Goal: Book appointment/travel/reservation

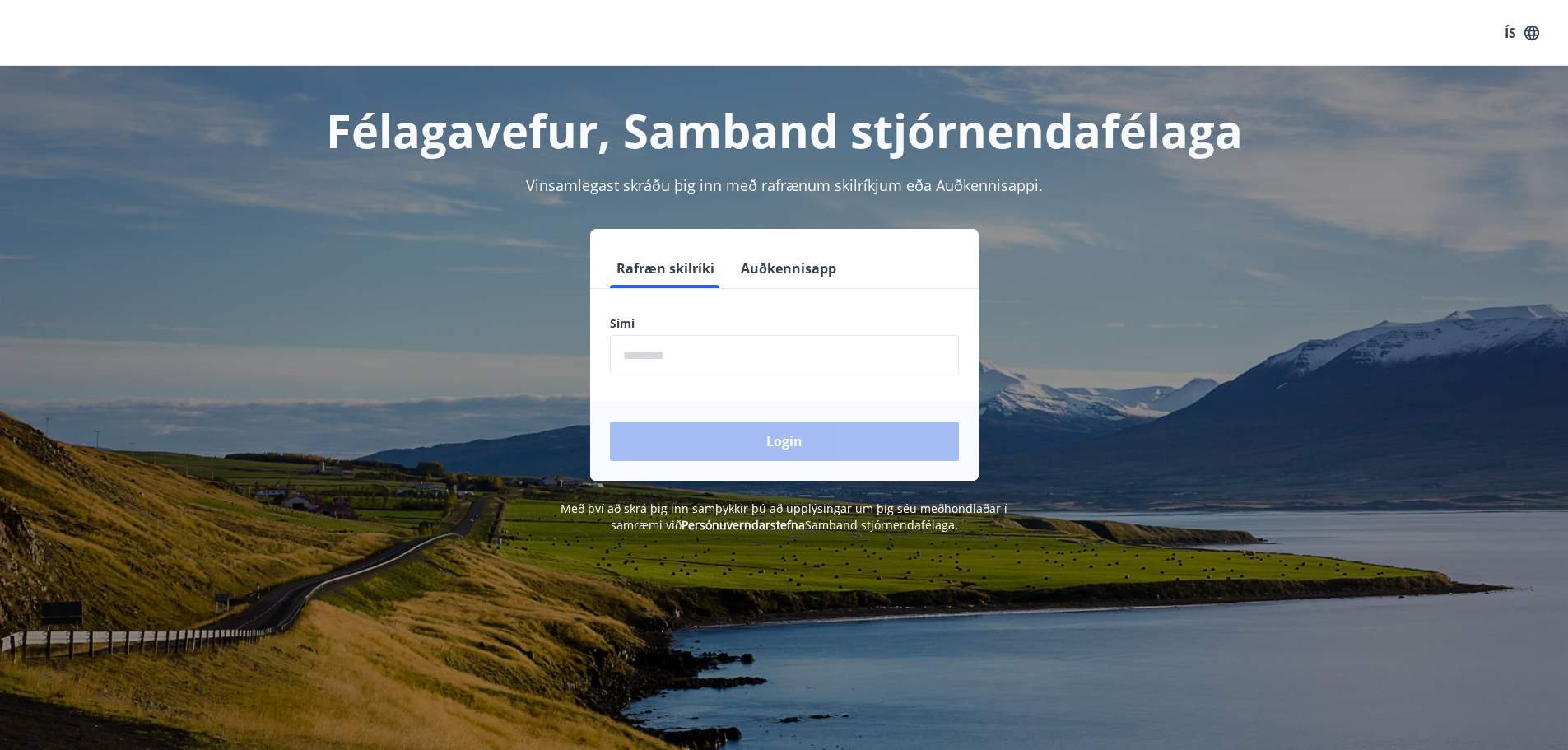
click at [673, 346] on input "phone" at bounding box center [784, 355] width 349 height 41
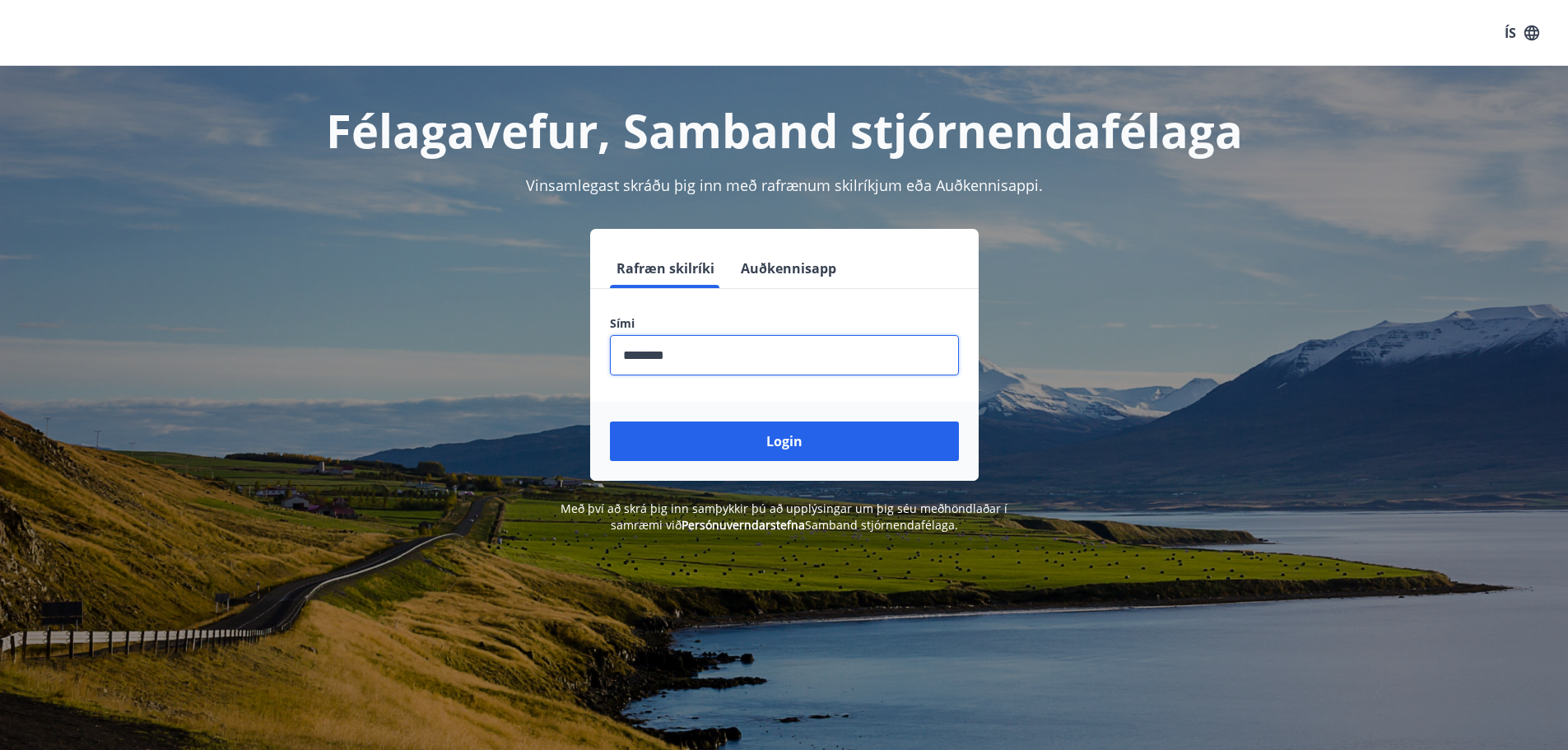
type input "********"
click at [610, 421] on button "Login" at bounding box center [784, 441] width 349 height 40
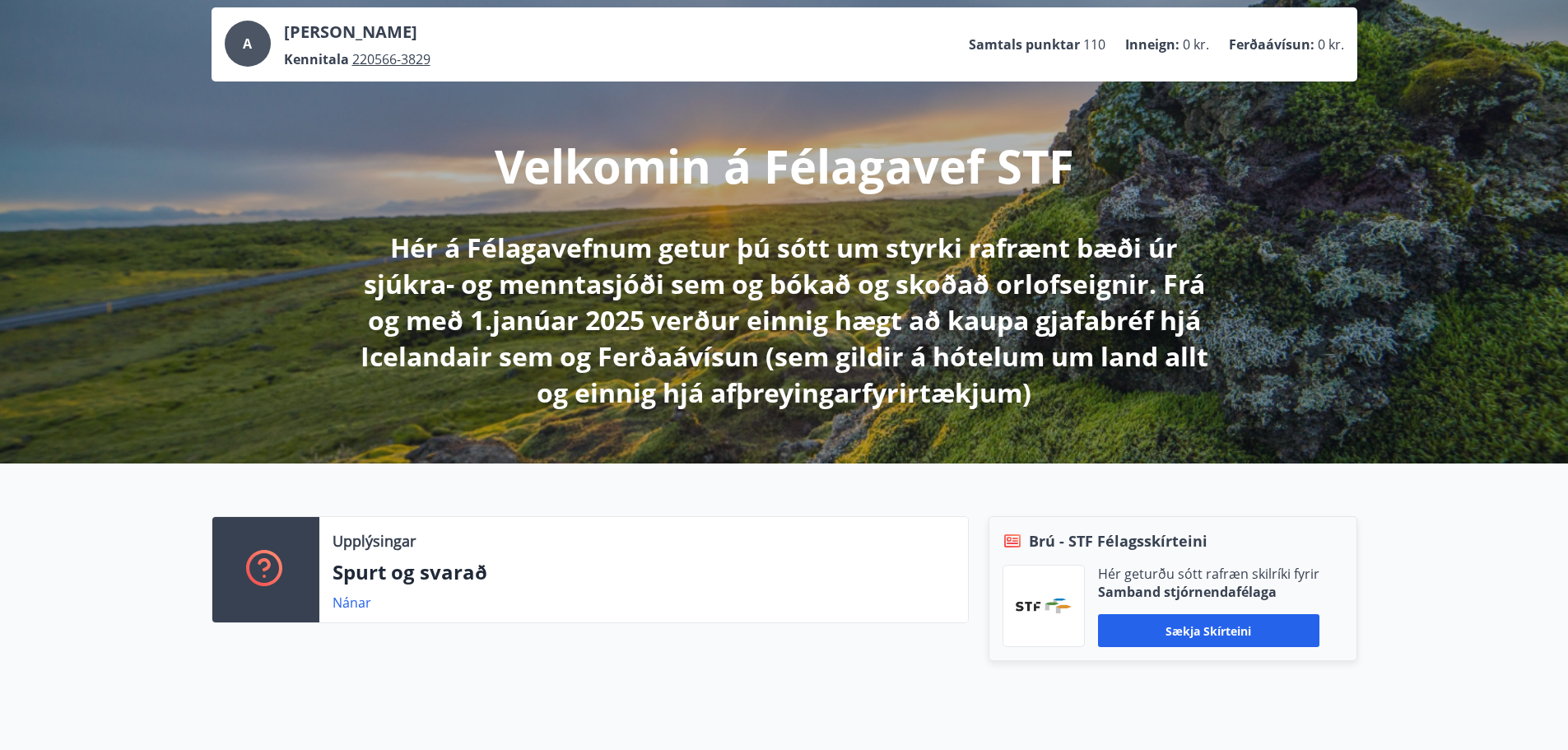
scroll to position [494, 0]
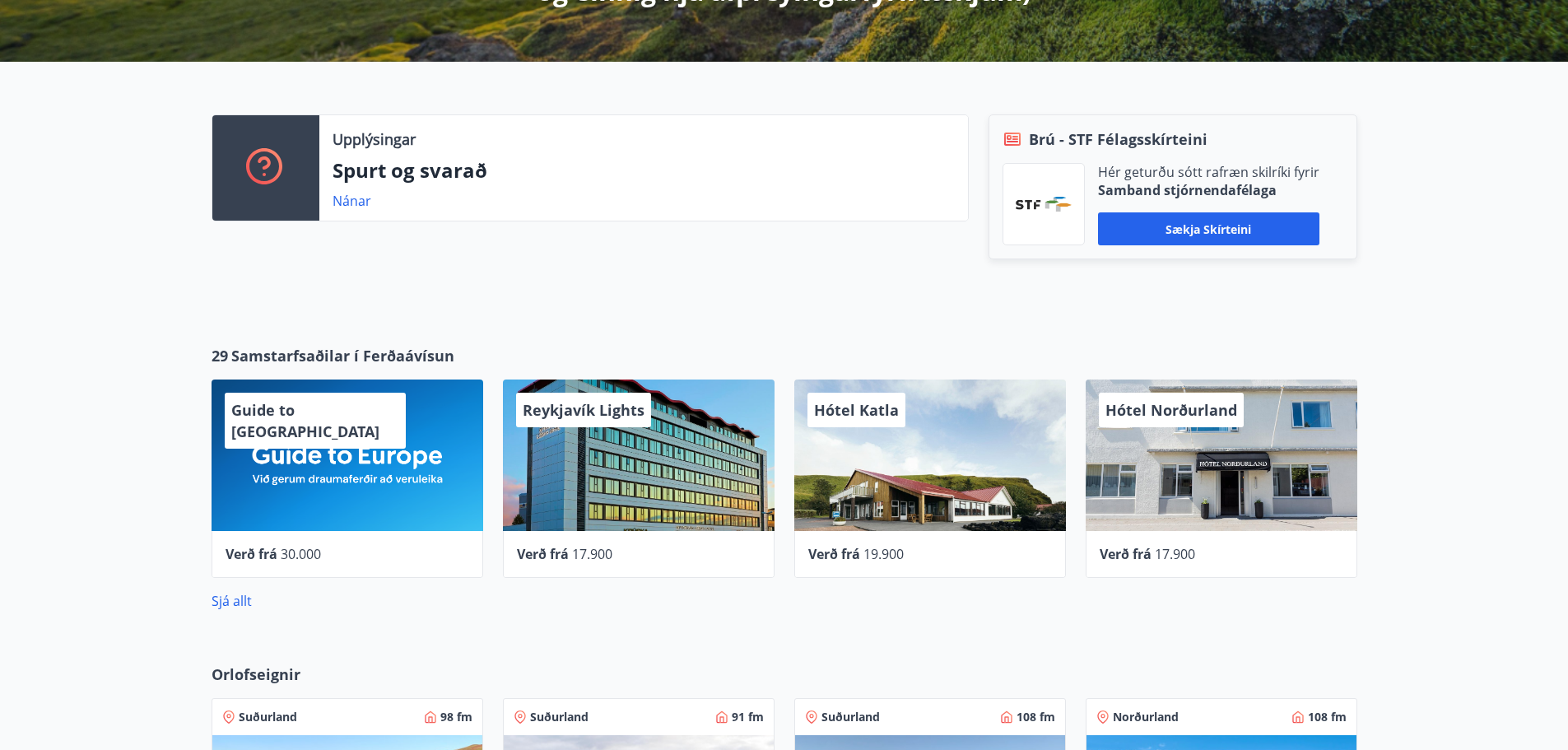
click at [102, 233] on div "Upplýsingar Spurt og svarað Nánar Brú - STF Félagsskírteini Hér geturðu sótt ra…" at bounding box center [784, 190] width 1568 height 257
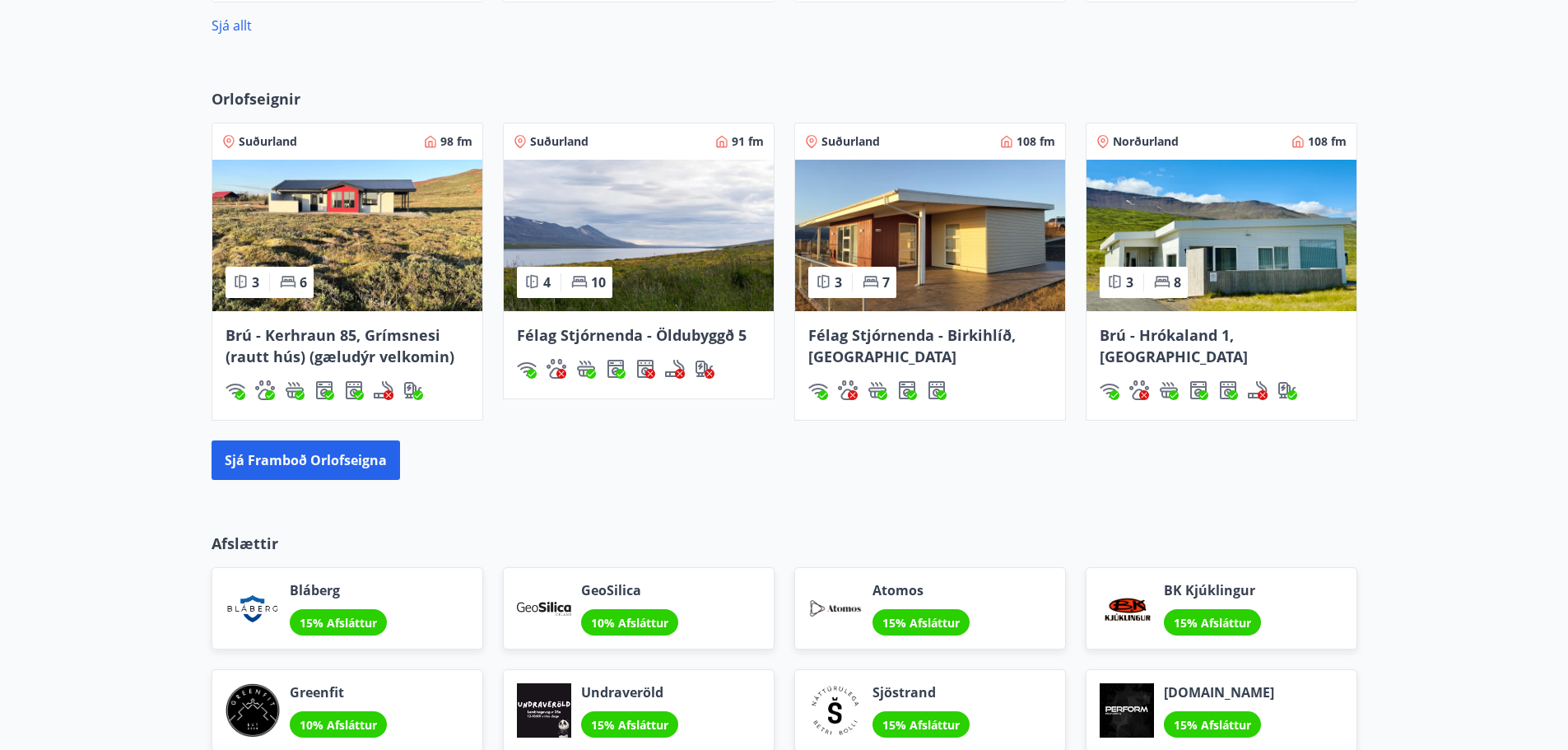
scroll to position [1309, 0]
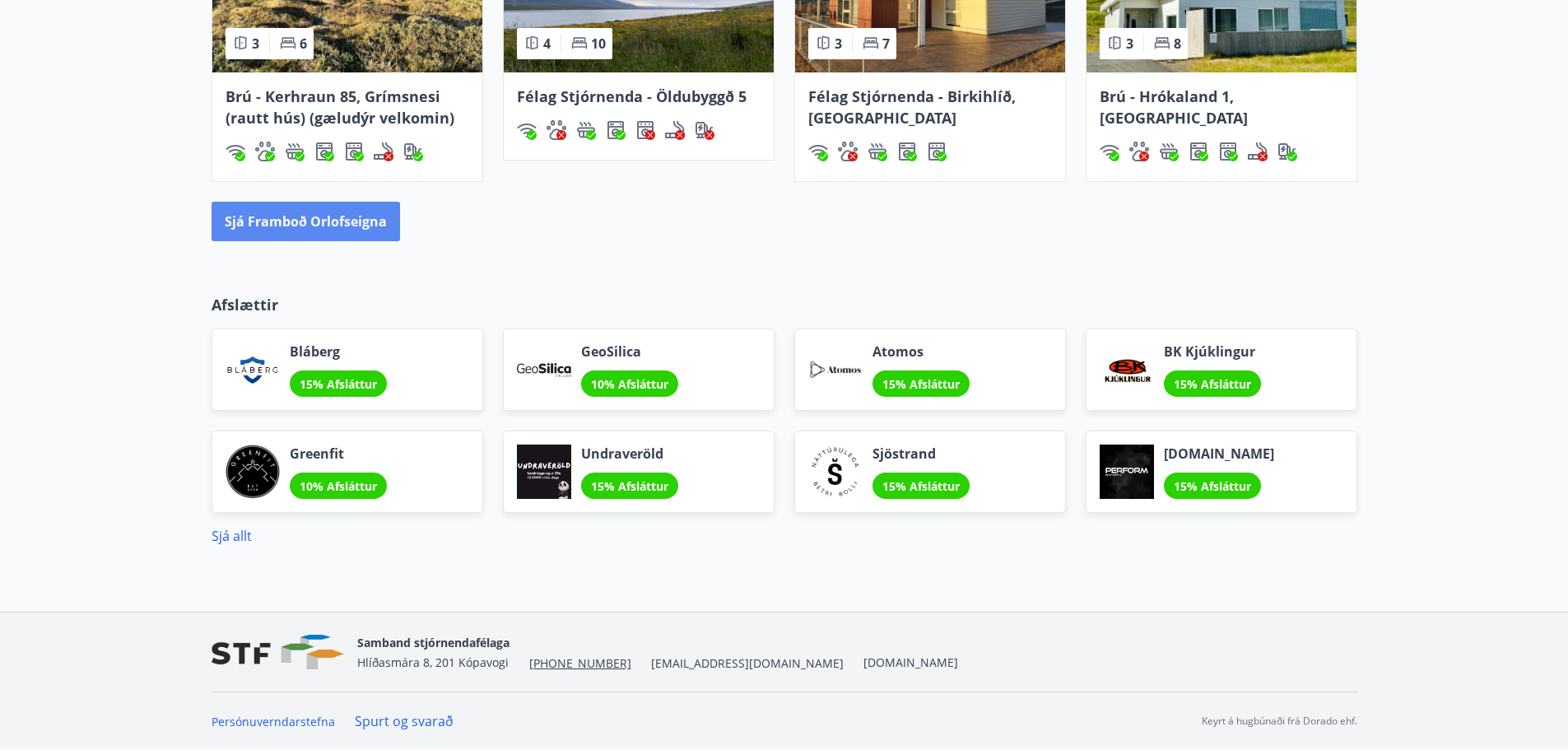
click at [321, 226] on button "Sjá framboð orlofseigna" at bounding box center [305, 221] width 189 height 40
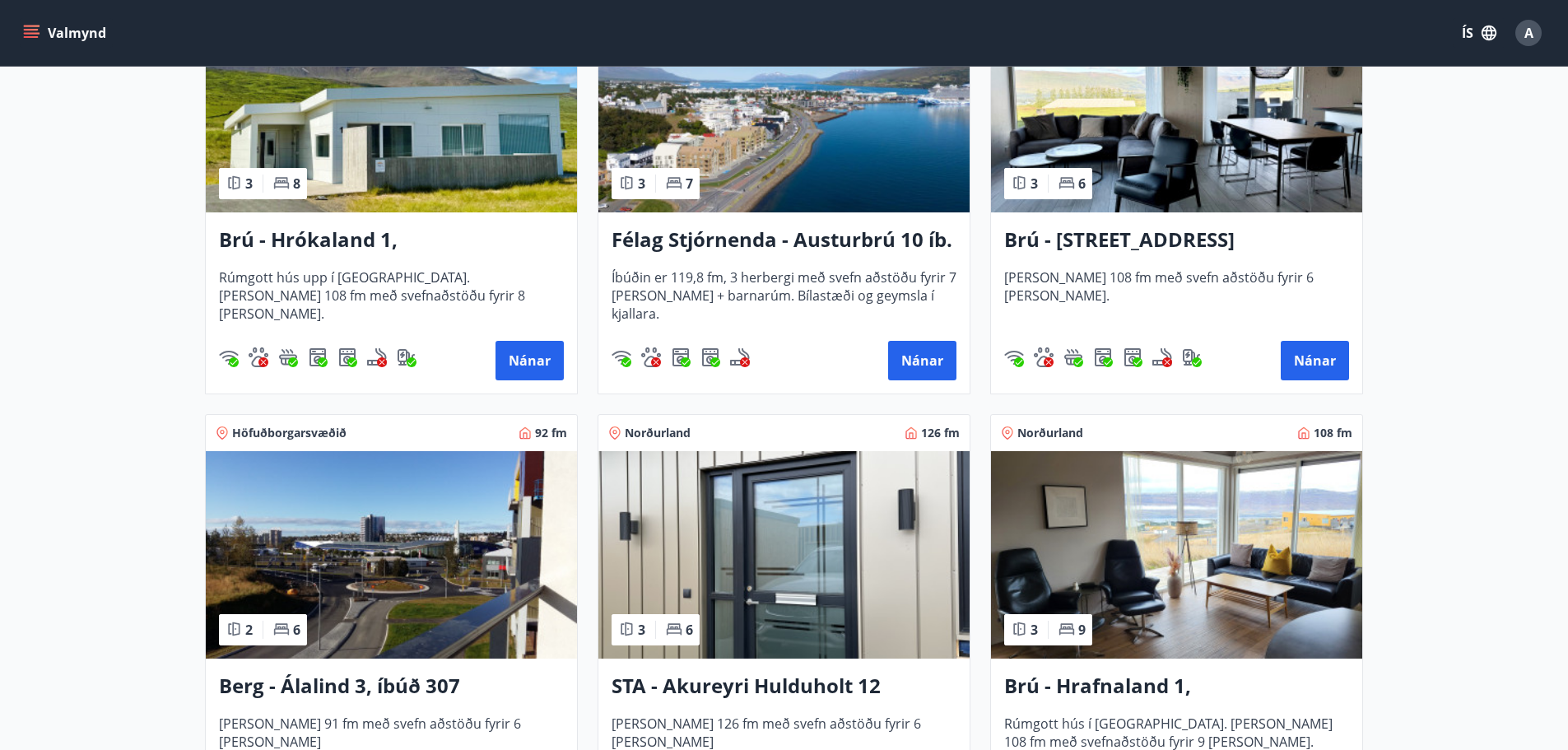
scroll to position [412, 0]
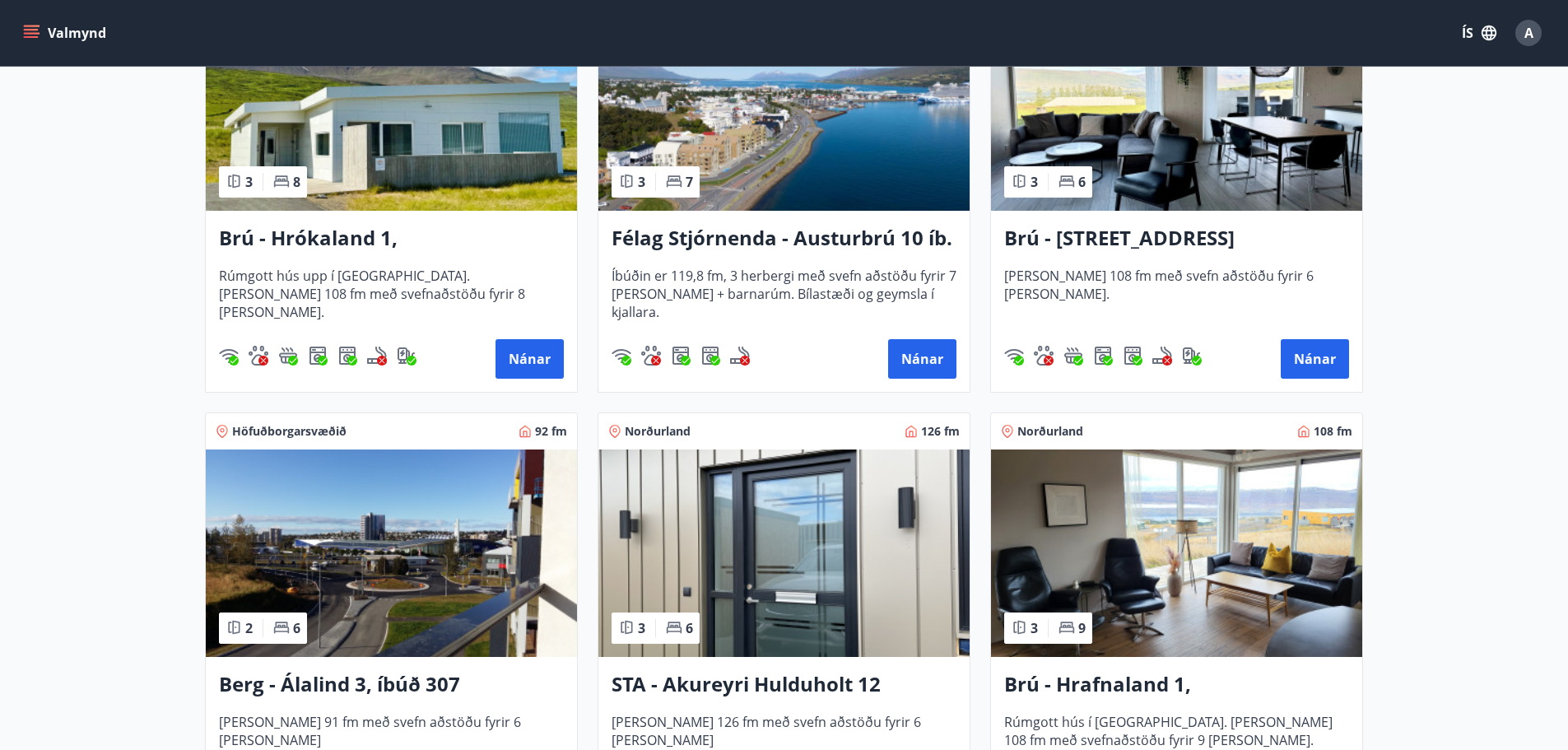
click at [1165, 244] on h3 "Brú - Hyrnuland 14, Akureyri" at bounding box center [1177, 238] width 345 height 29
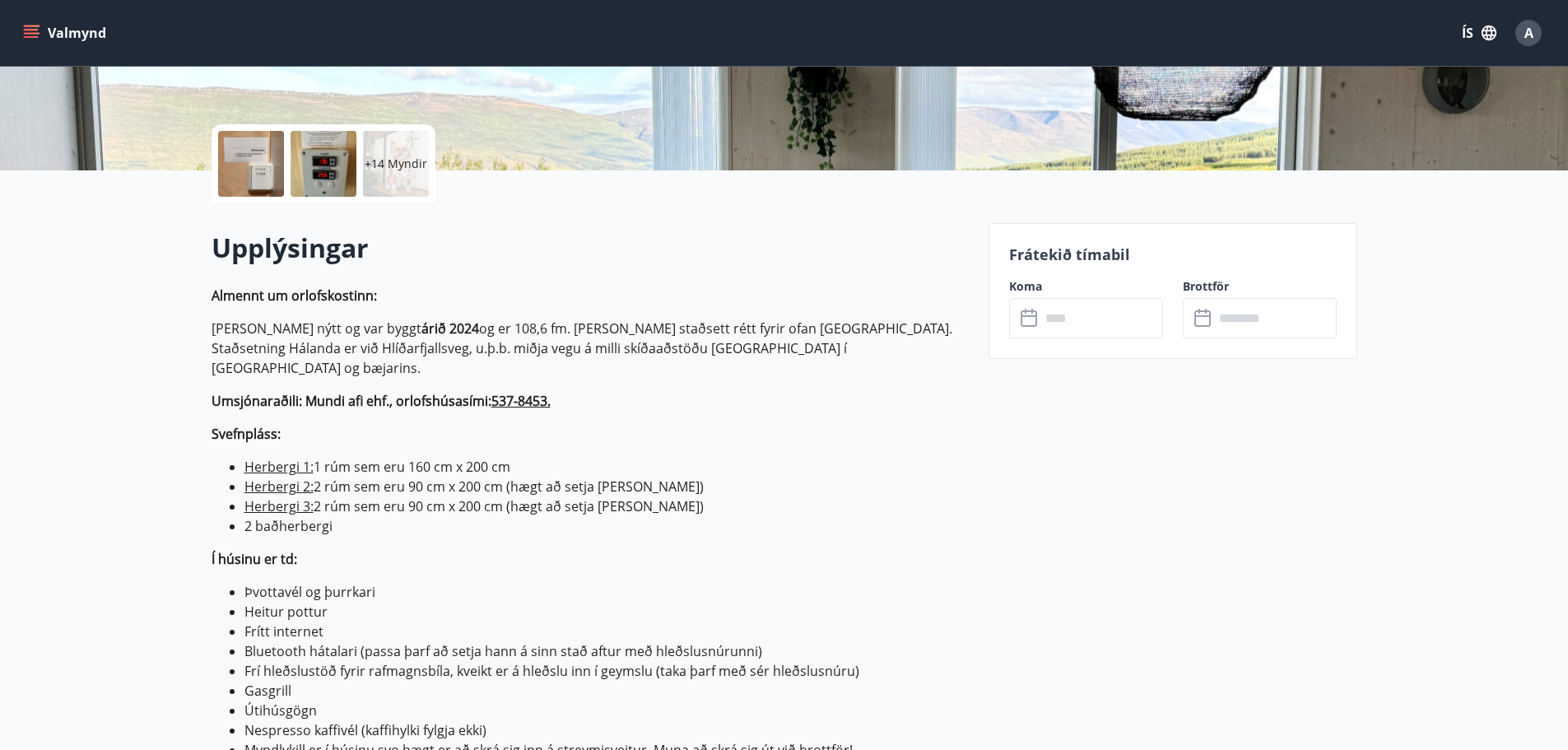
scroll to position [329, 0]
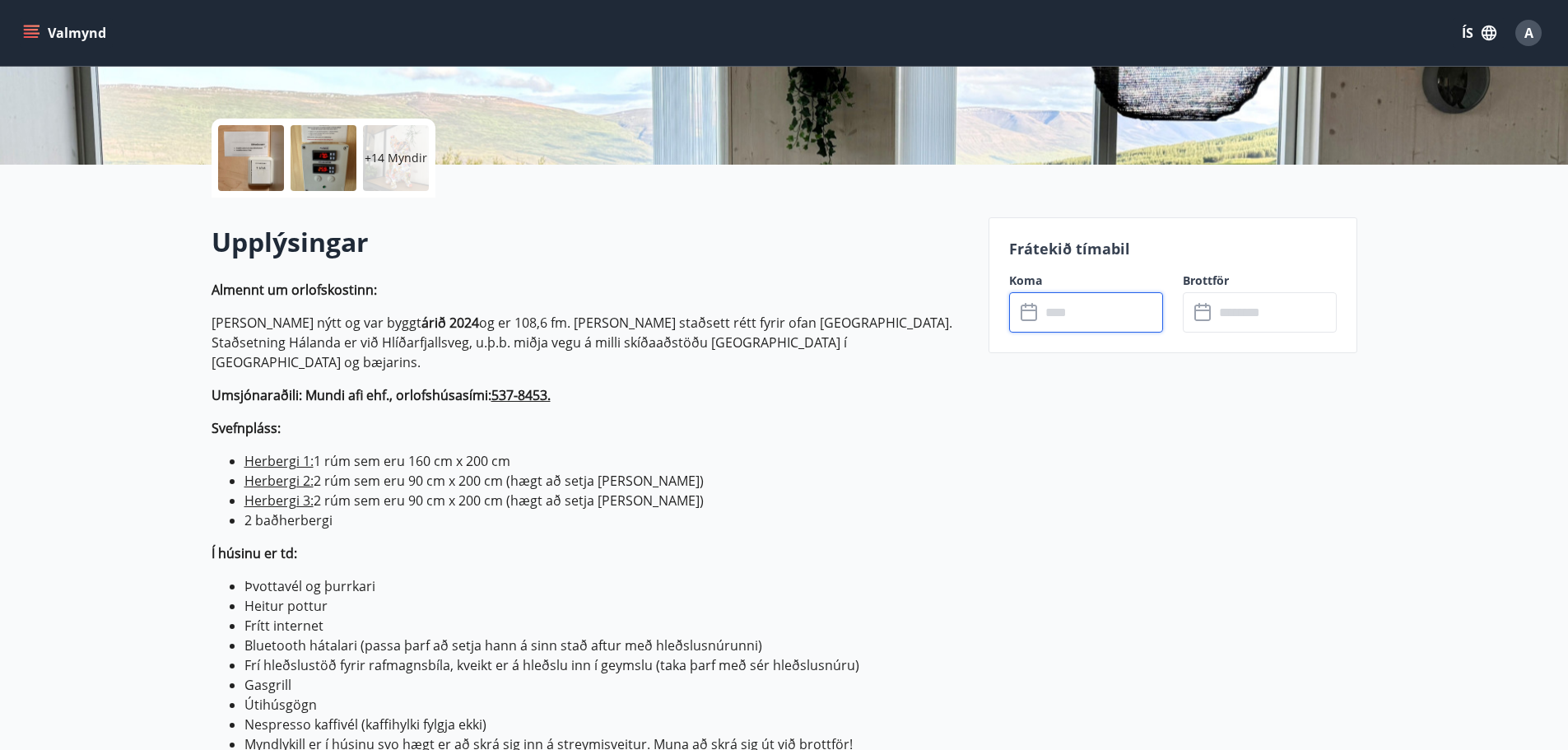
click at [1091, 306] on input "text" at bounding box center [1101, 313] width 123 height 41
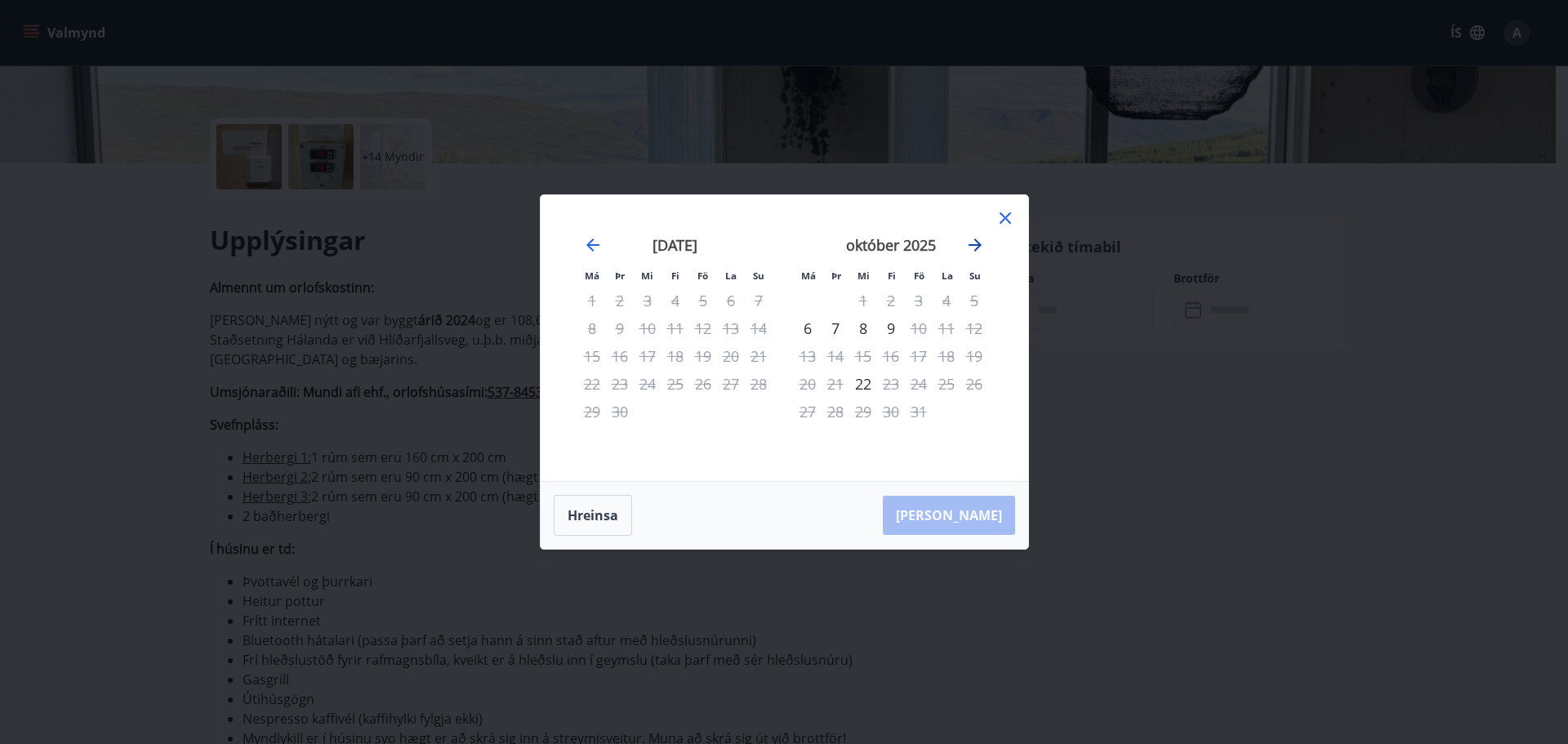
click at [975, 248] on icon "Move forward to switch to the next month." at bounding box center [975, 245] width 19 height 19
click at [974, 248] on icon "Move forward to switch to the next month." at bounding box center [975, 245] width 19 height 19
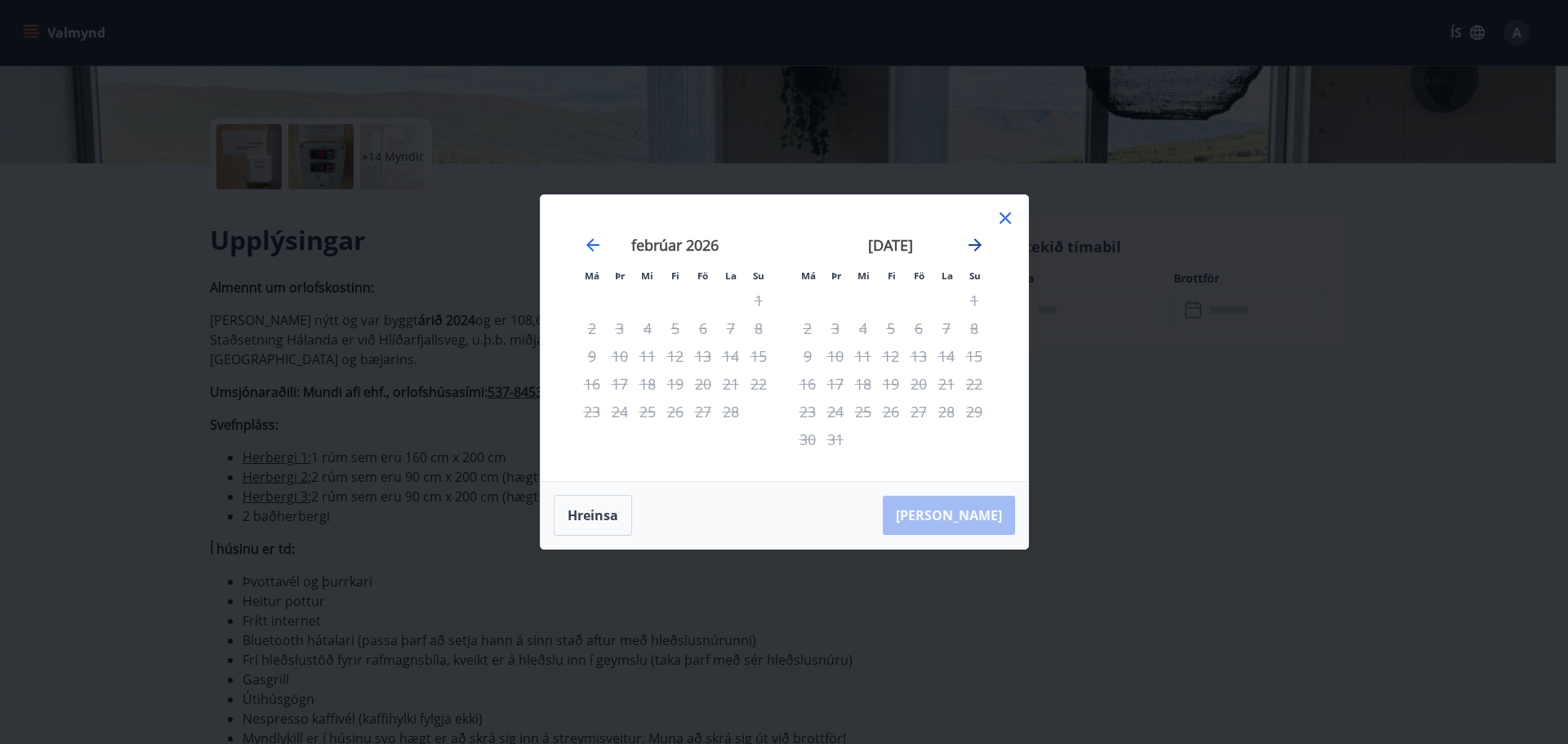
click at [974, 248] on icon "Move forward to switch to the next month." at bounding box center [975, 245] width 19 height 19
click at [588, 243] on icon "Move backward to switch to the previous month." at bounding box center [593, 245] width 19 height 19
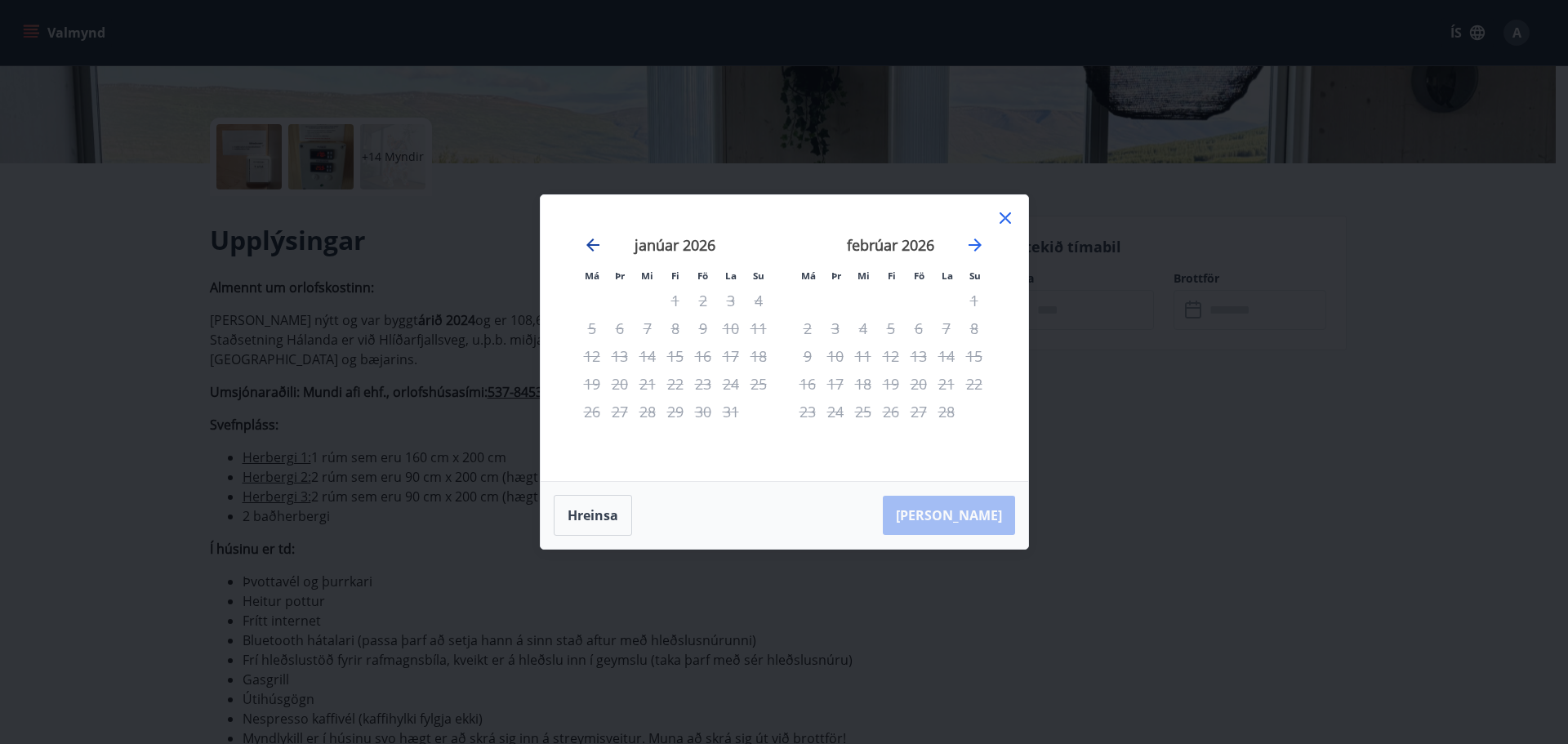
click at [588, 243] on icon "Move backward to switch to the previous month." at bounding box center [593, 245] width 19 height 19
click at [598, 513] on button "Hreinsa" at bounding box center [592, 515] width 78 height 40
click at [1003, 217] on icon at bounding box center [1005, 218] width 19 height 19
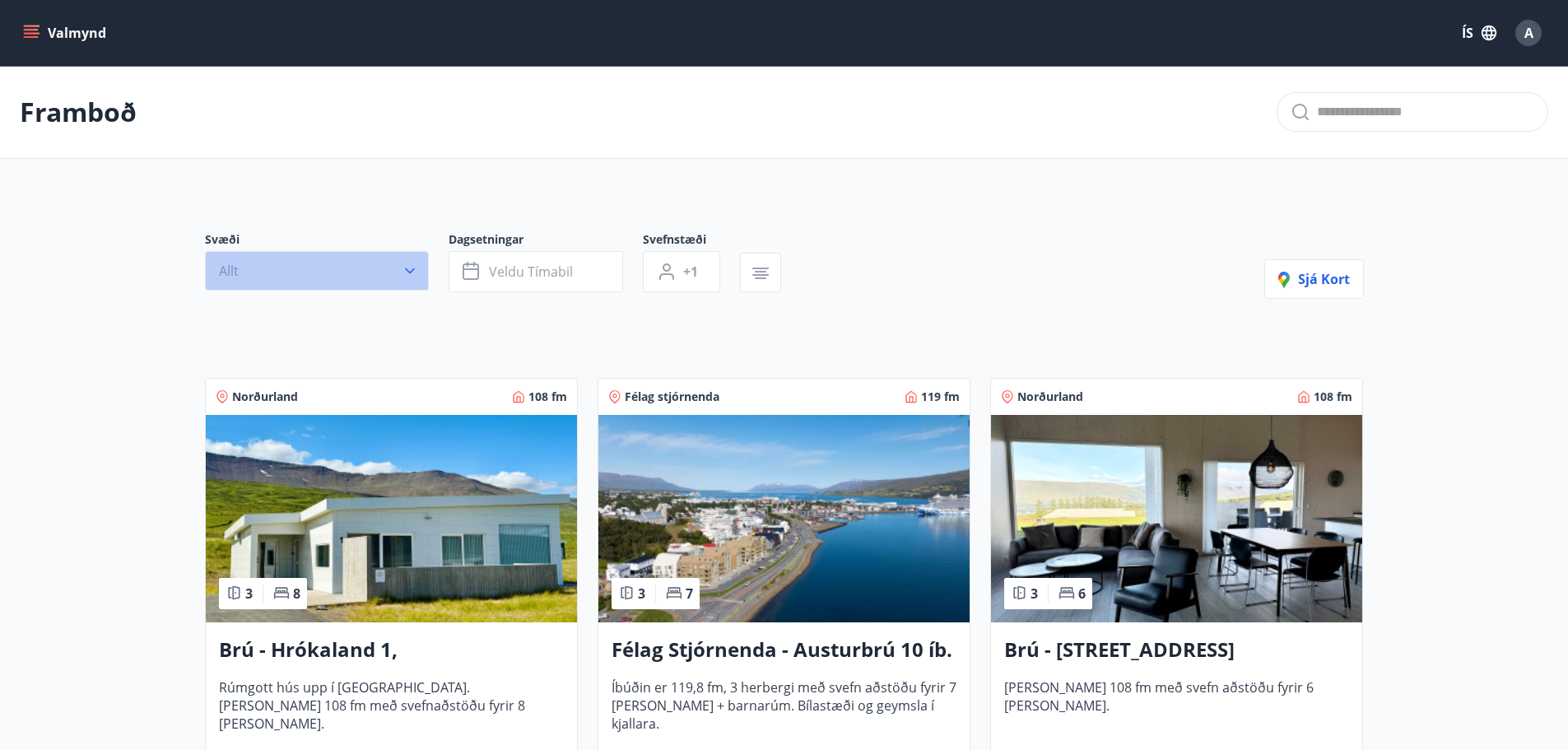
click at [409, 271] on icon "button" at bounding box center [410, 271] width 17 height 17
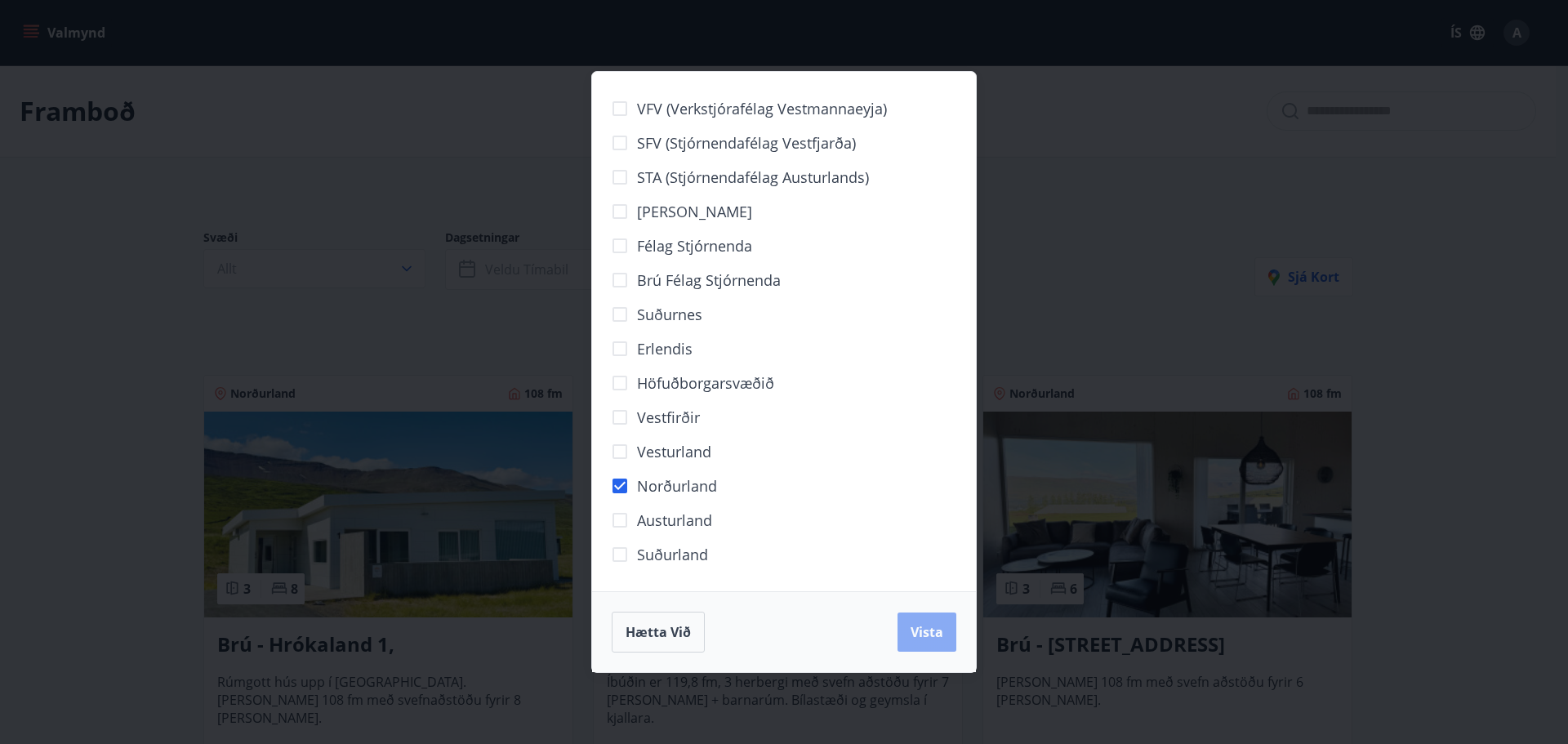
click at [943, 628] on span "Vista" at bounding box center [927, 632] width 33 height 18
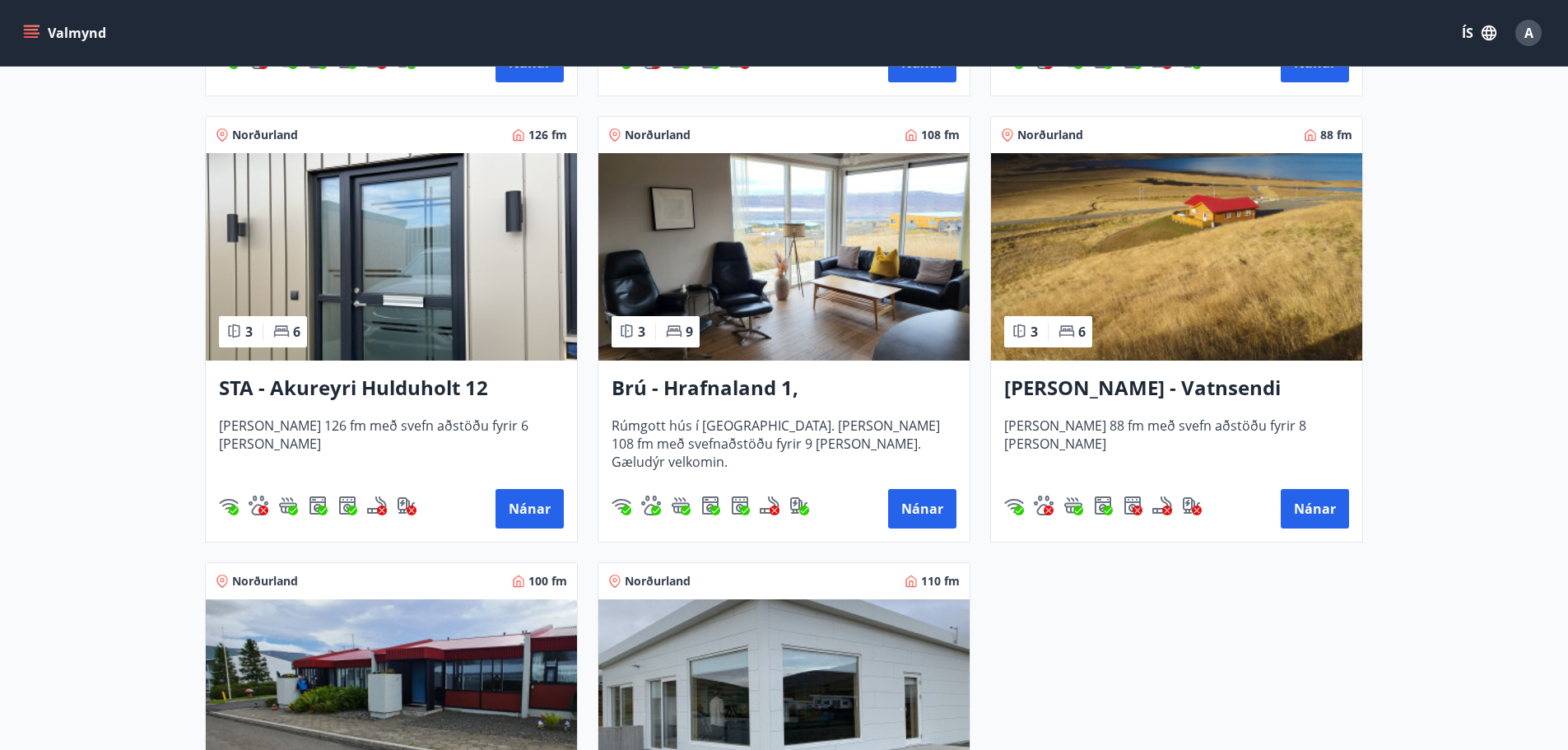
scroll to position [741, 0]
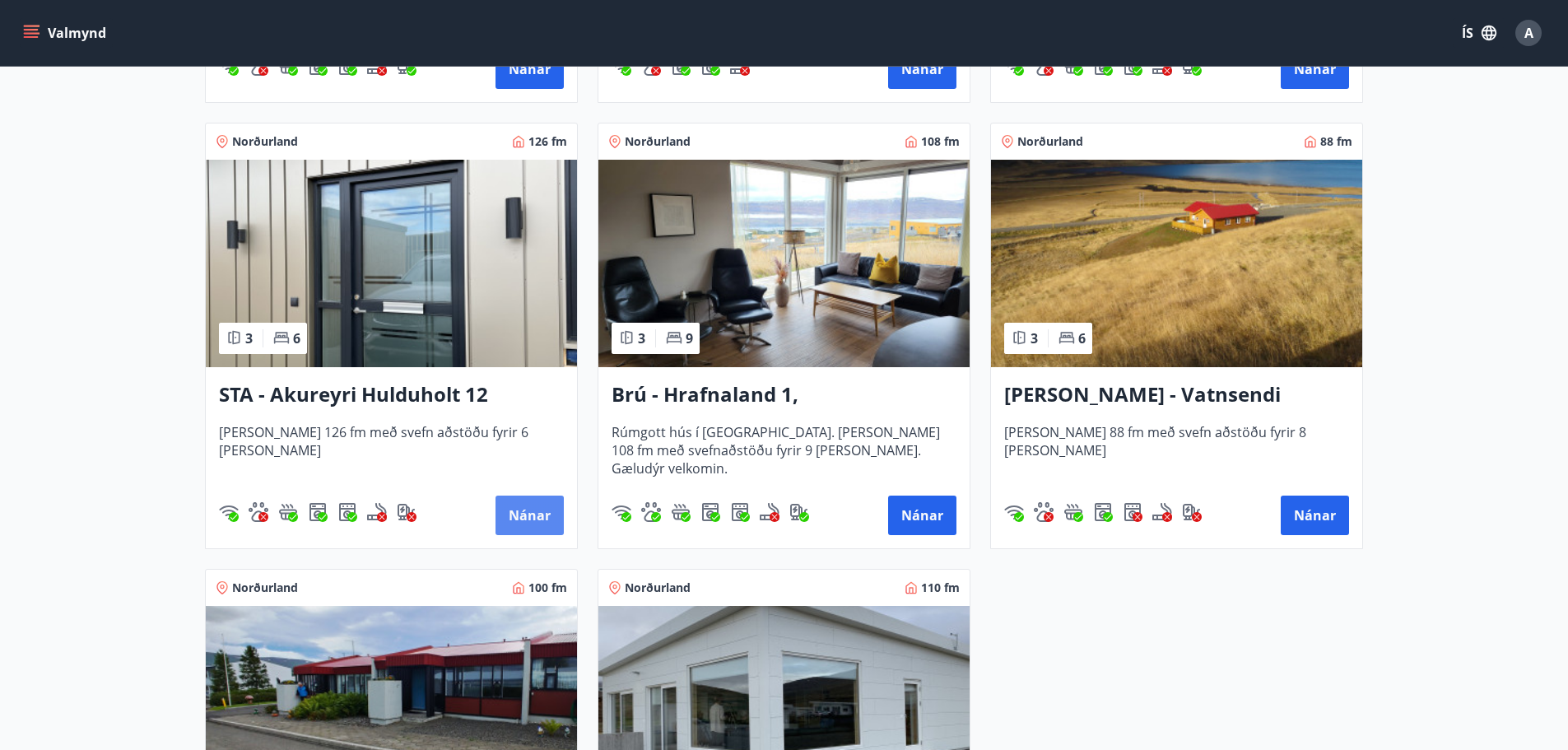
click at [531, 508] on button "Nánar" at bounding box center [529, 515] width 68 height 40
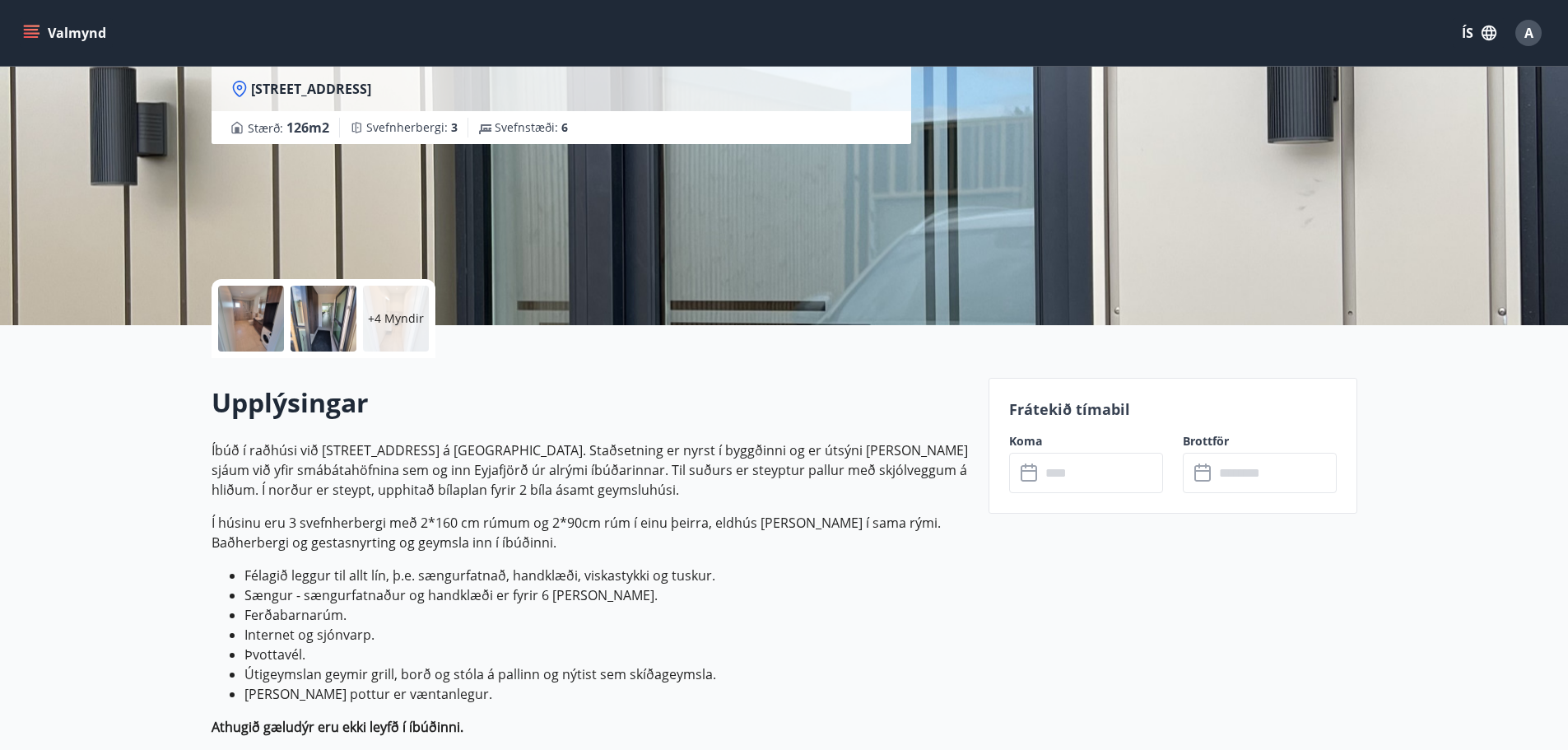
scroll to position [494, 0]
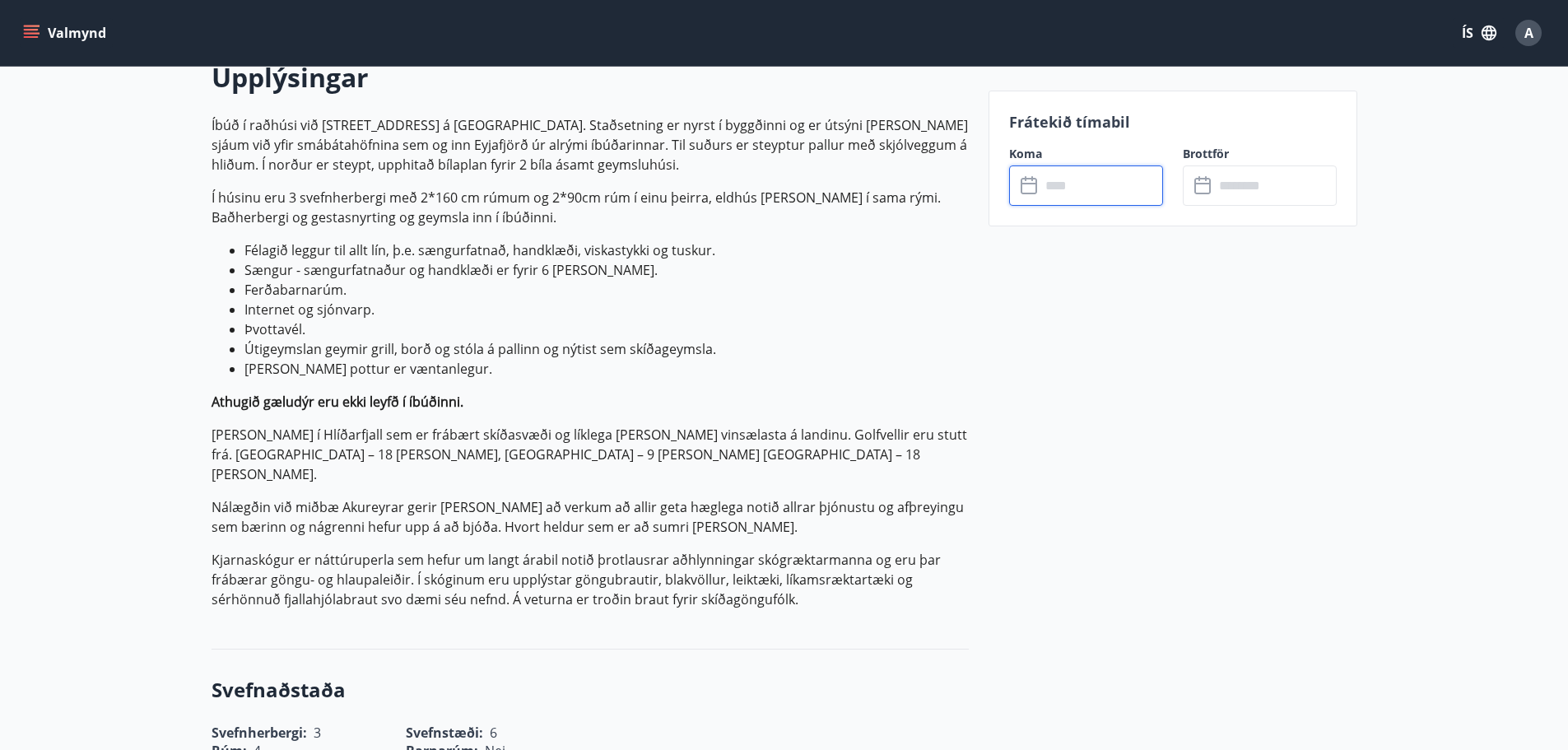
click at [1091, 183] on input "text" at bounding box center [1101, 186] width 123 height 41
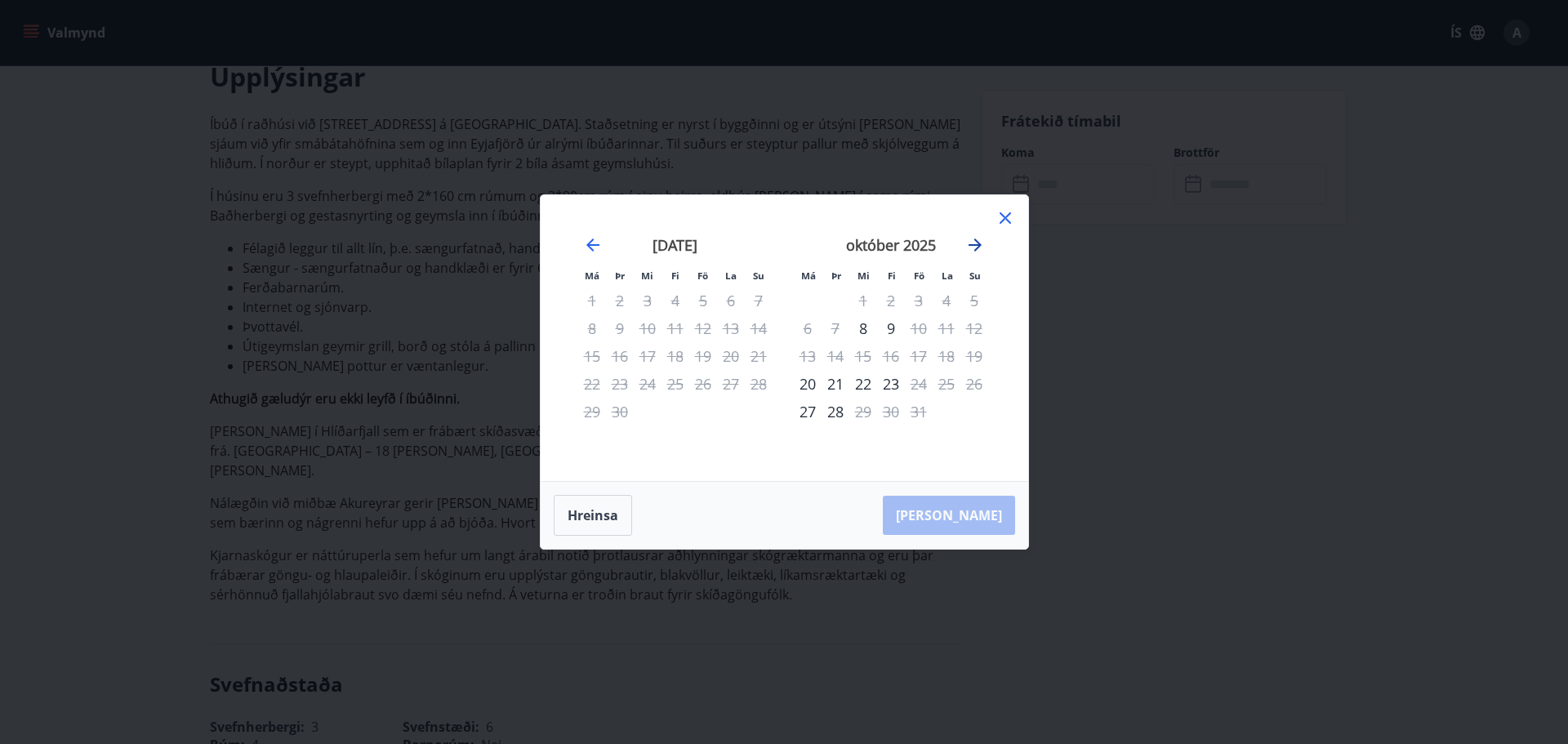
click at [975, 246] on icon "Move forward to switch to the next month." at bounding box center [975, 245] width 13 height 13
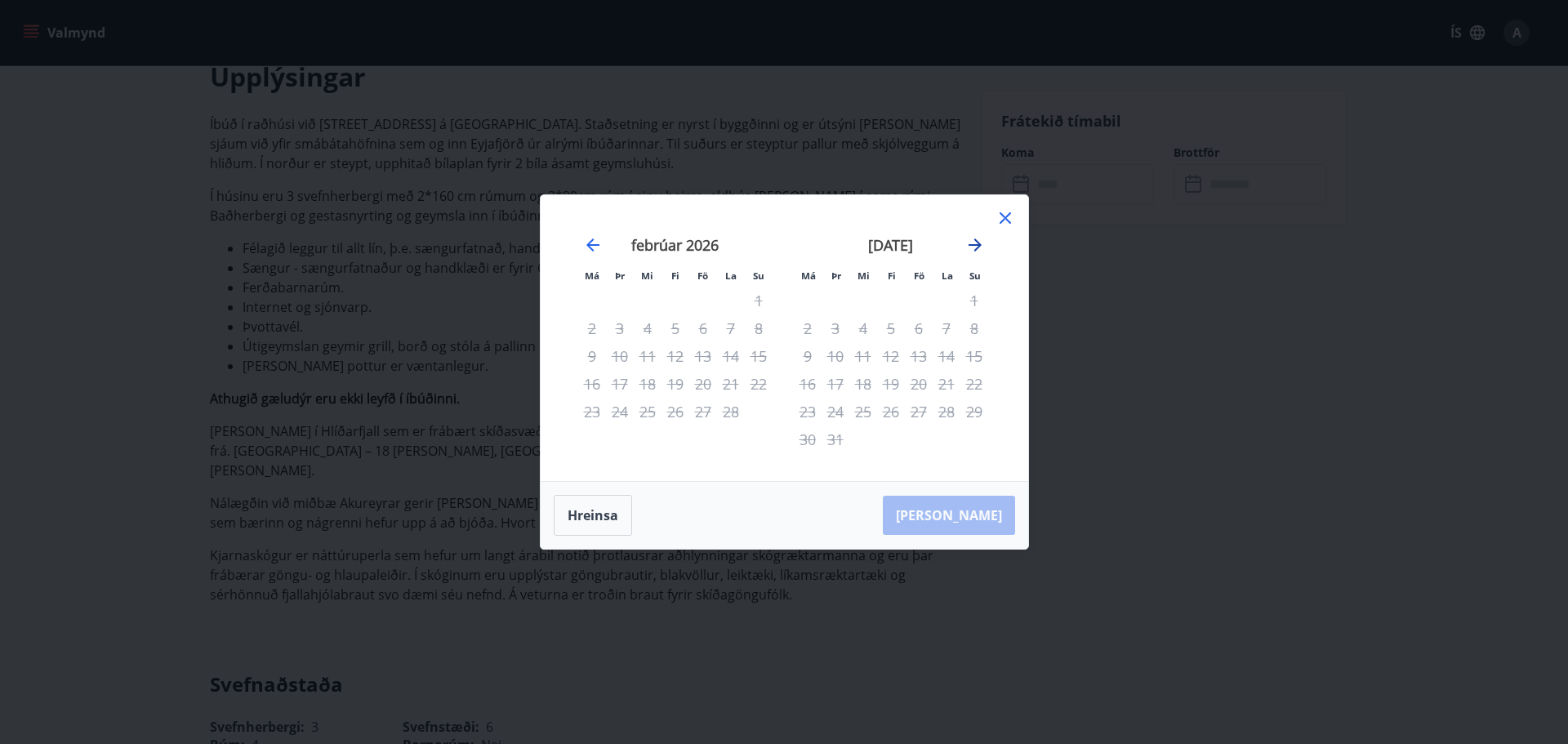
click at [975, 246] on icon "Move forward to switch to the next month." at bounding box center [975, 245] width 13 height 13
click at [593, 248] on icon "Move backward to switch to the previous month." at bounding box center [593, 245] width 19 height 19
click at [1008, 223] on icon at bounding box center [1005, 218] width 19 height 19
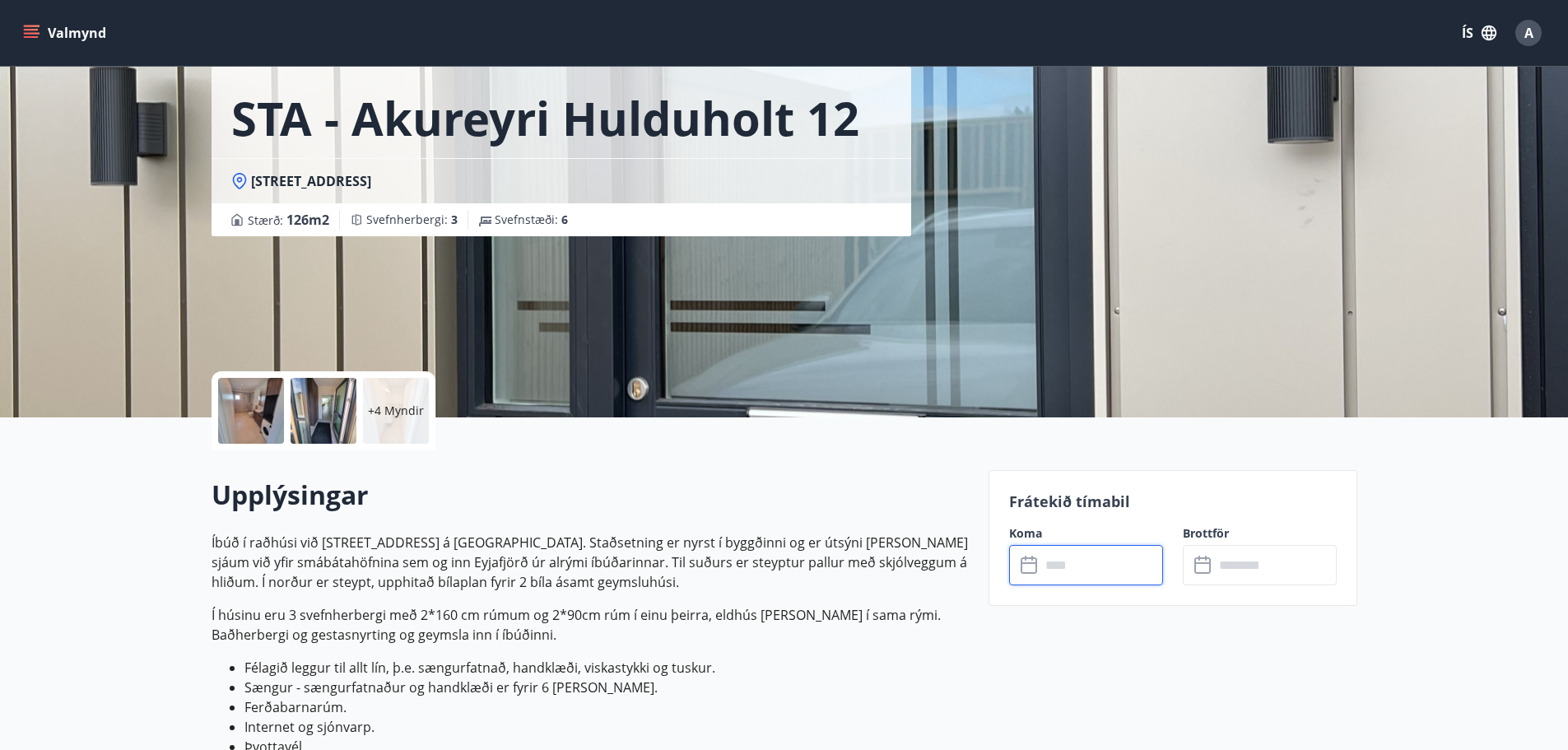
scroll to position [0, 0]
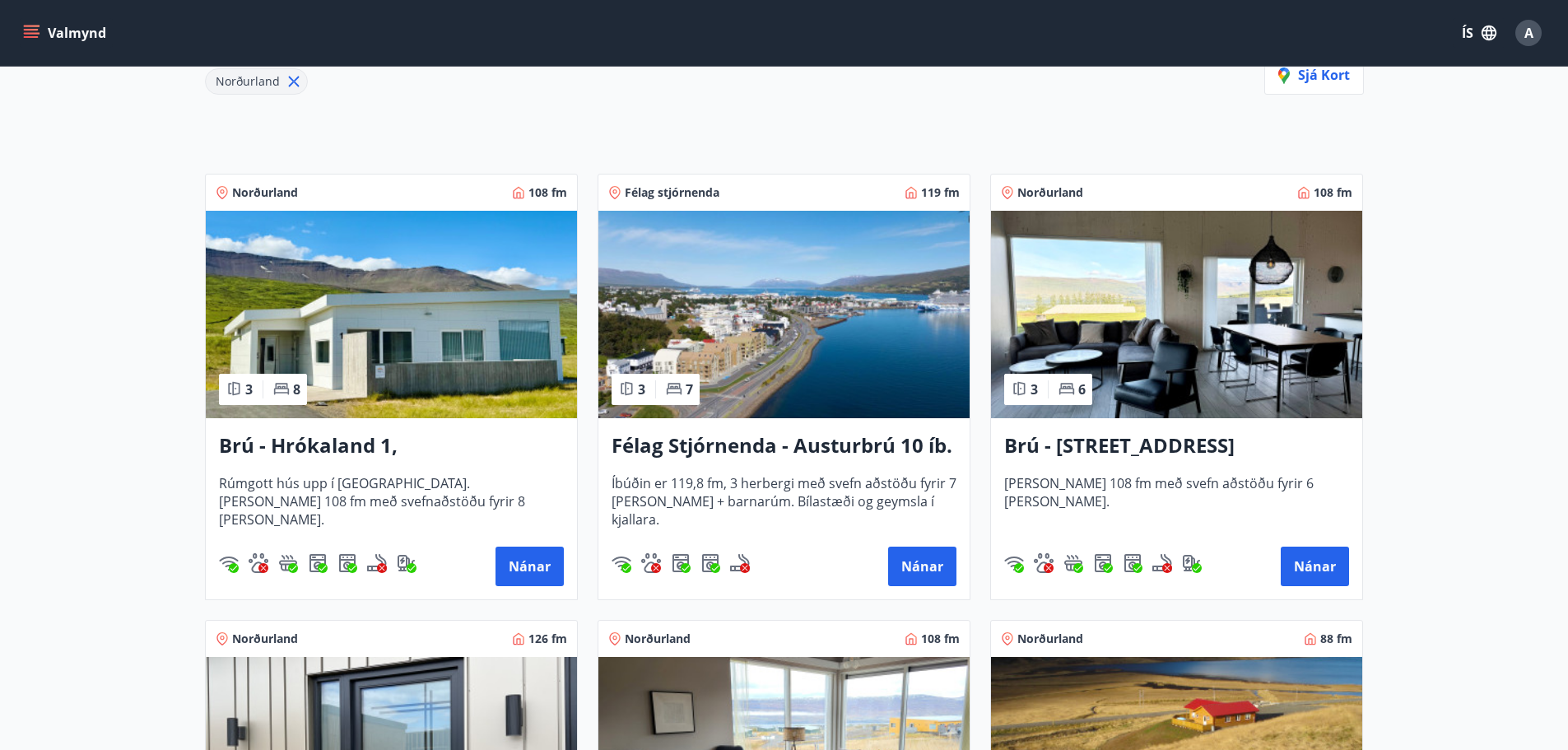
scroll to position [216, 0]
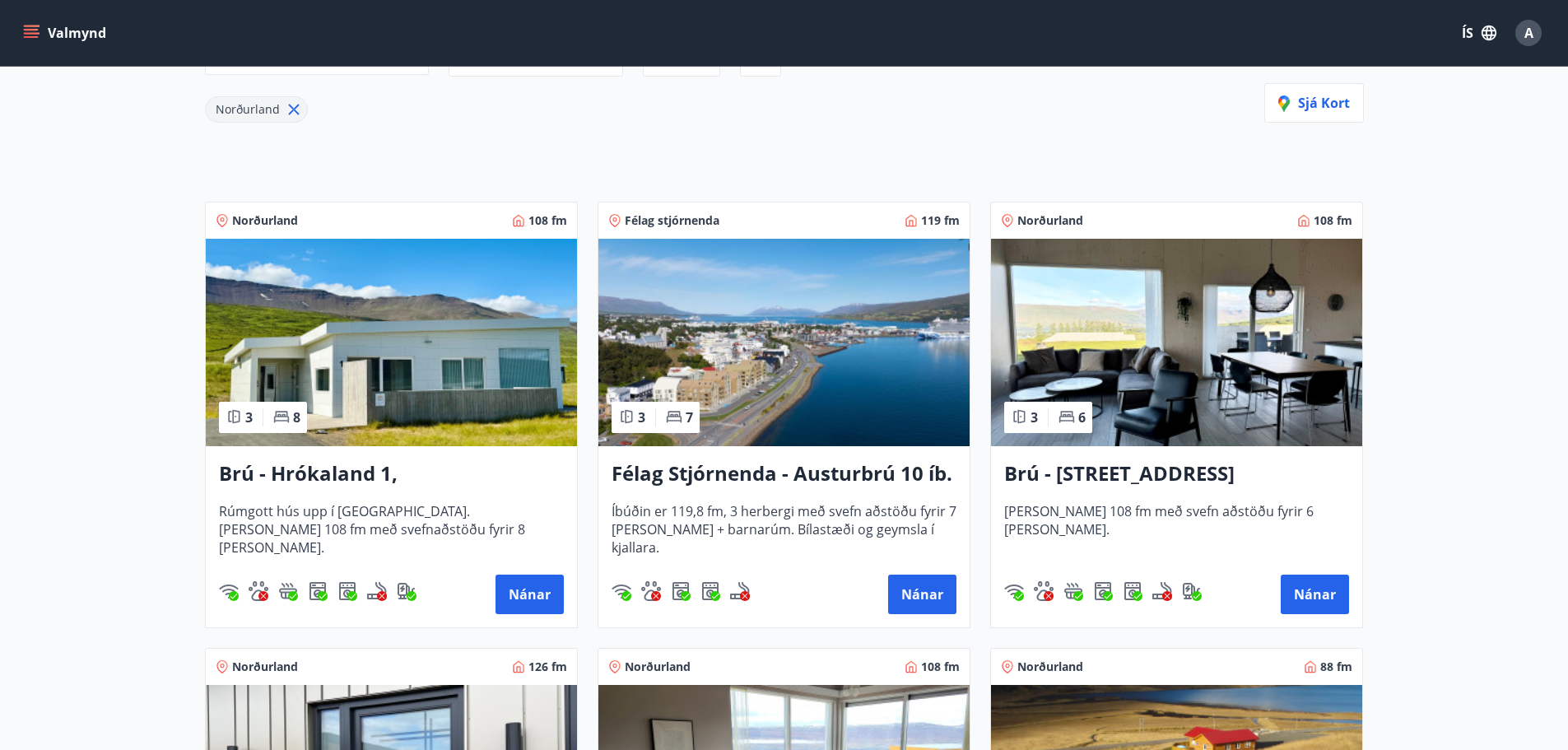
click at [787, 469] on h3 "Félag Stjórnenda - Austurbrú 10 íb. 201" at bounding box center [784, 474] width 345 height 29
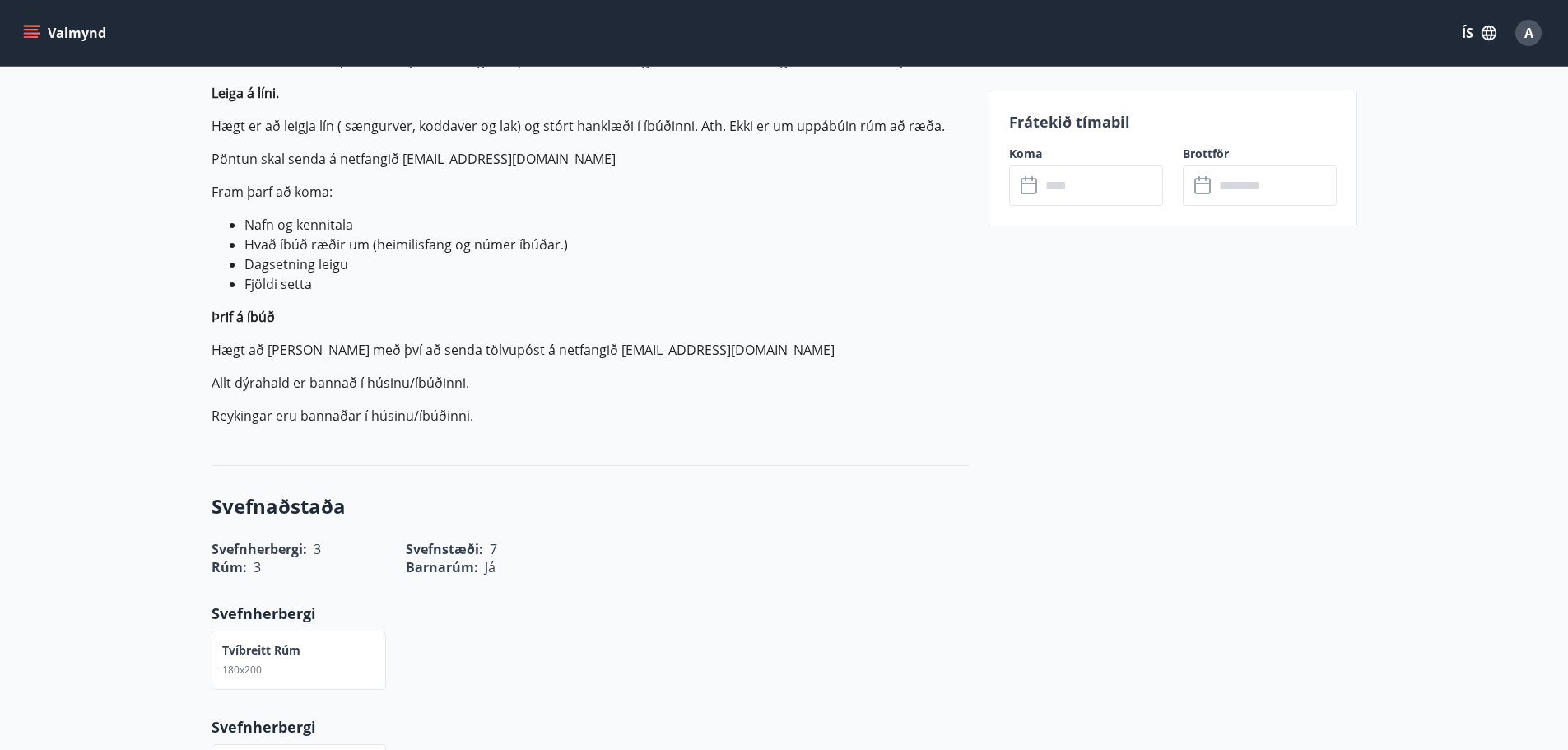
scroll to position [412, 0]
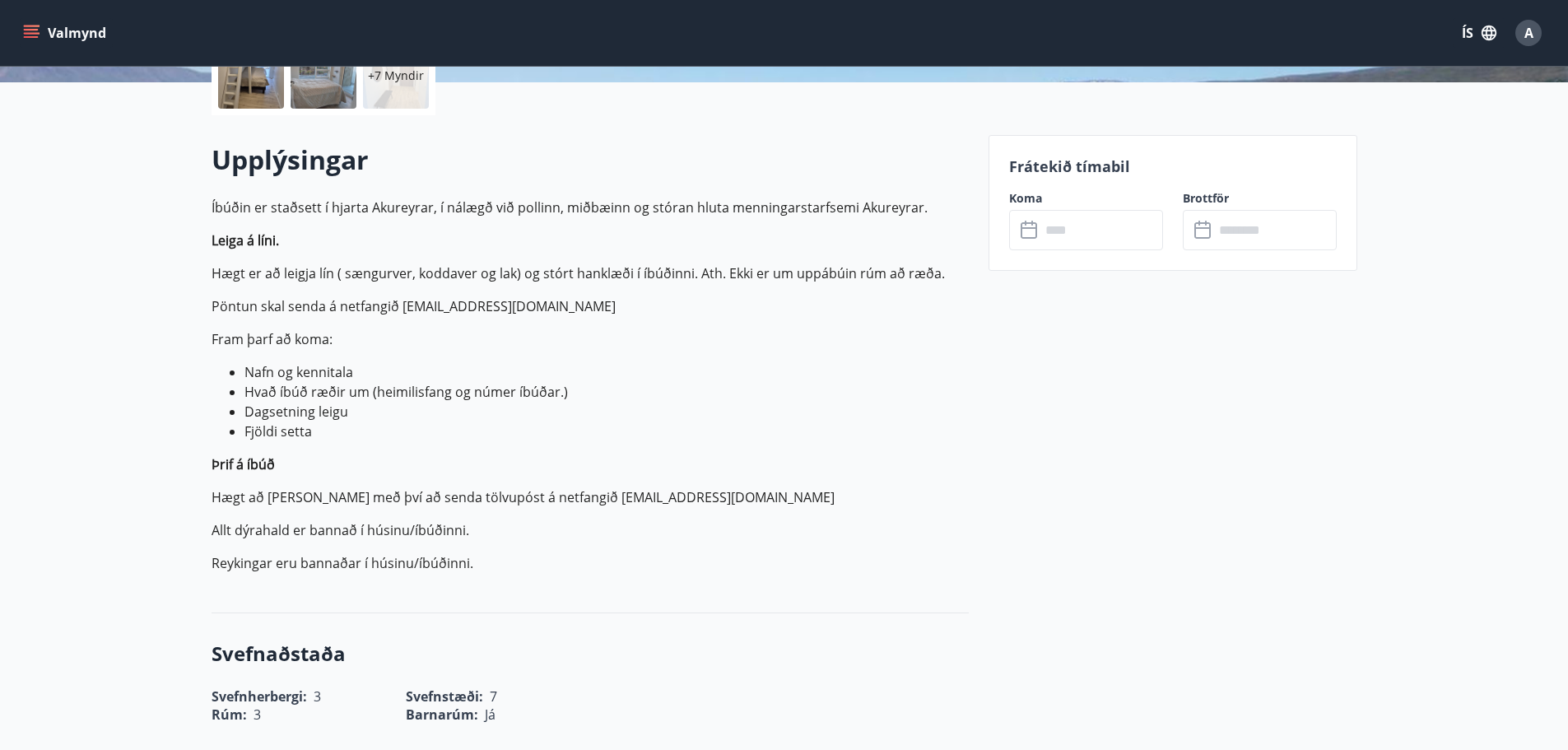
click at [1080, 239] on input "text" at bounding box center [1101, 230] width 123 height 41
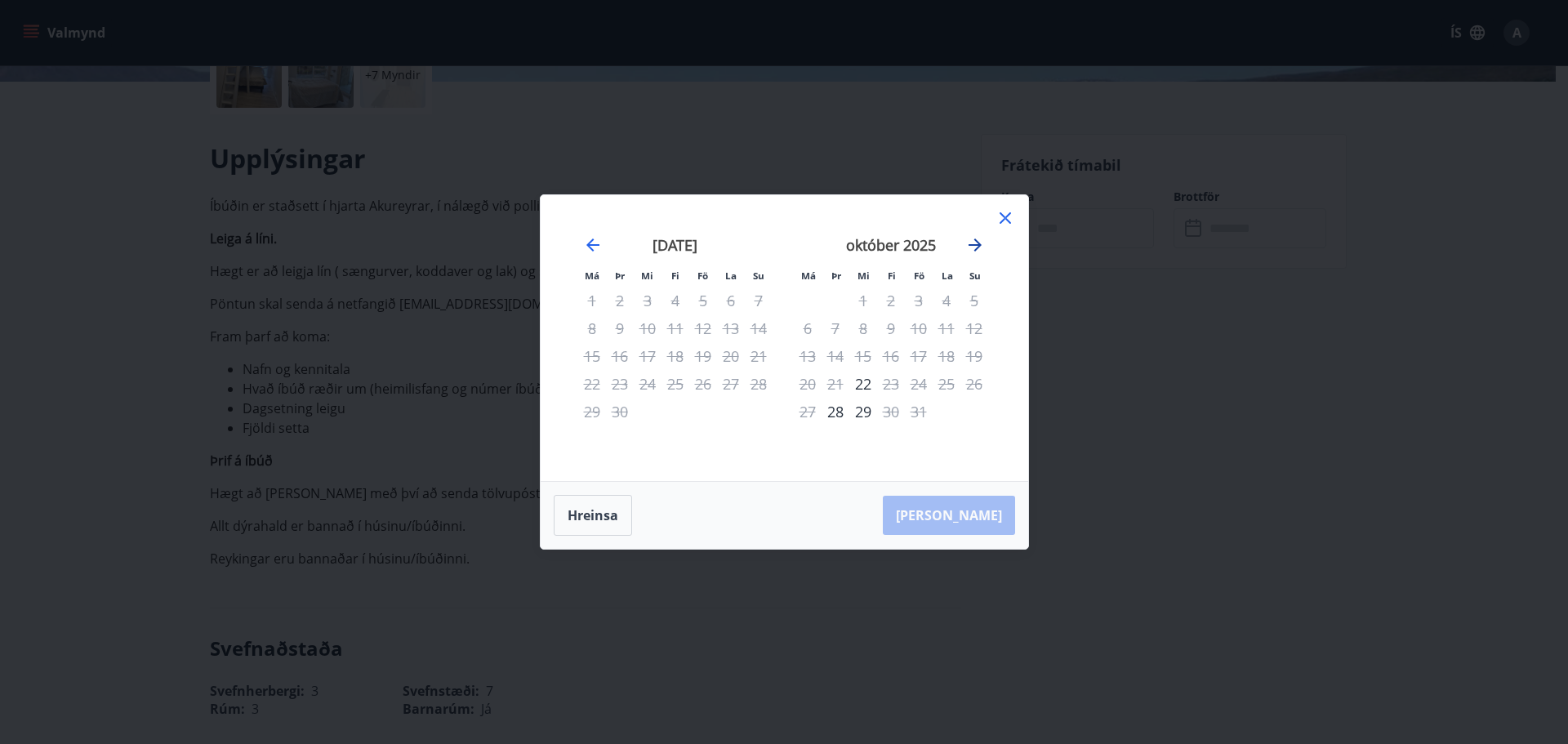
click at [976, 242] on icon "Move forward to switch to the next month." at bounding box center [975, 245] width 19 height 19
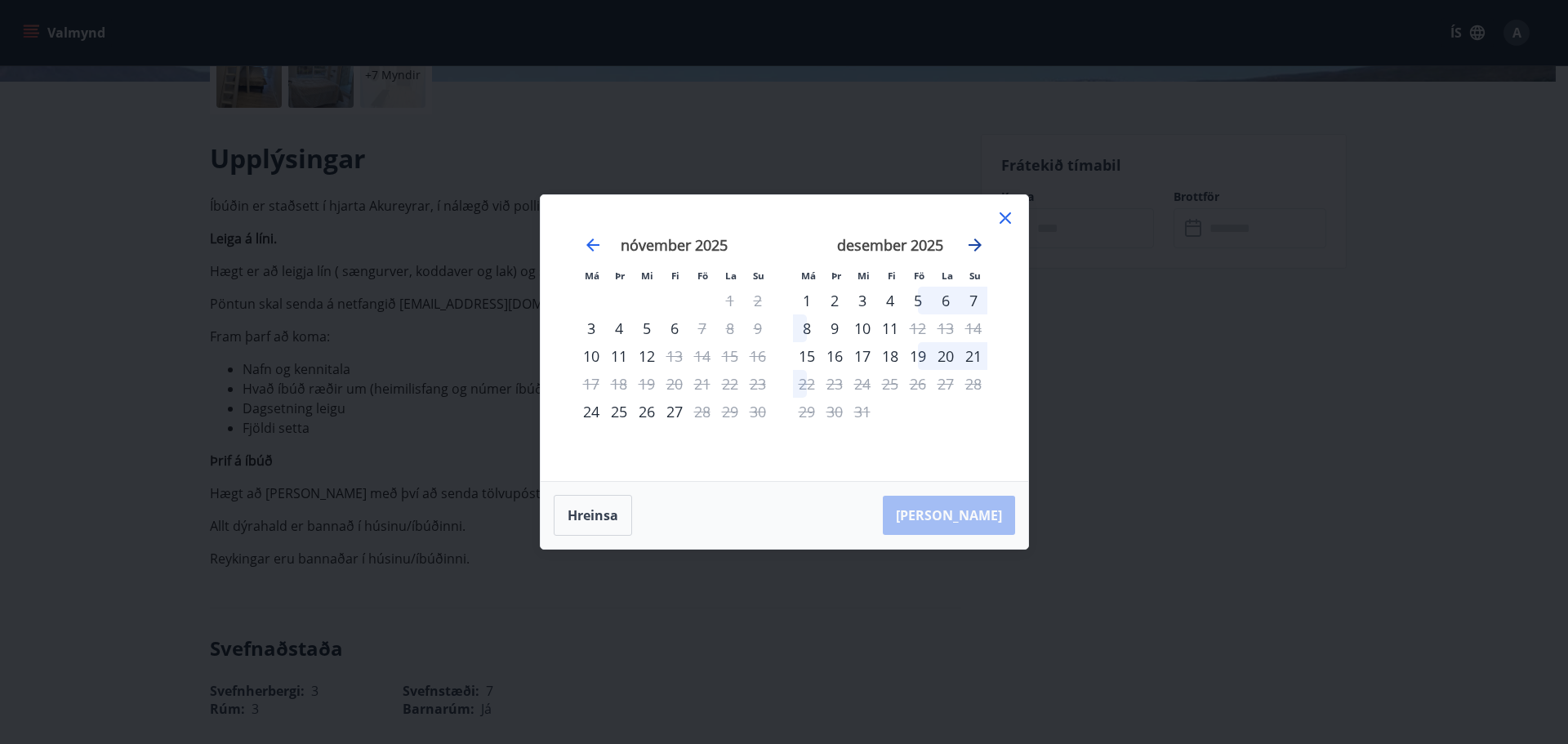
click at [976, 242] on icon "Move forward to switch to the next month." at bounding box center [975, 245] width 19 height 19
click at [0, 444] on div "Má Þr Mi Fi Fö La Su Má Þr Mi Fi Fö La Su september 2025 1 2 3 4 5 6 7 8 9 10 1…" at bounding box center [784, 372] width 1568 height 744
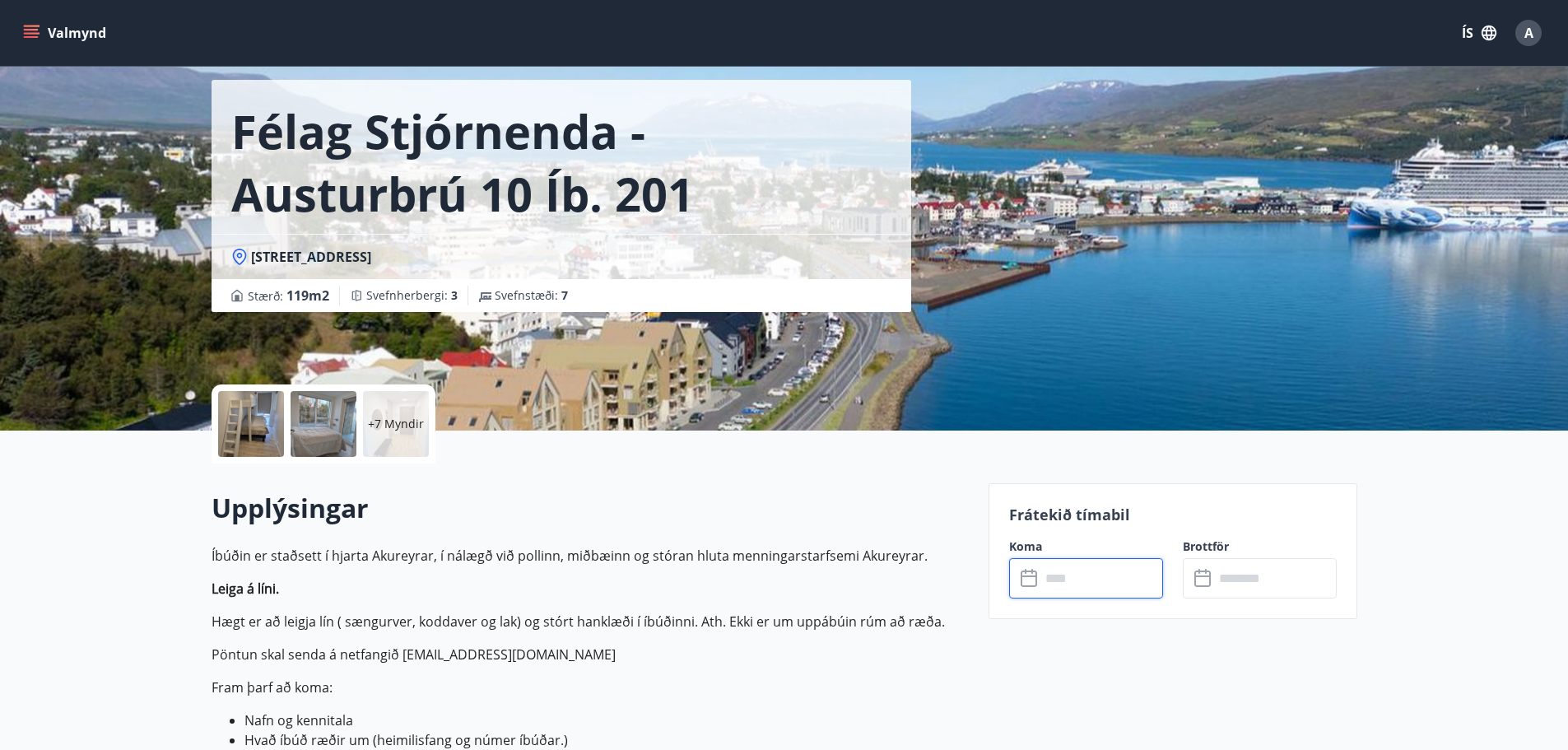
scroll to position [0, 0]
